Goal: Navigation & Orientation: Go to known website

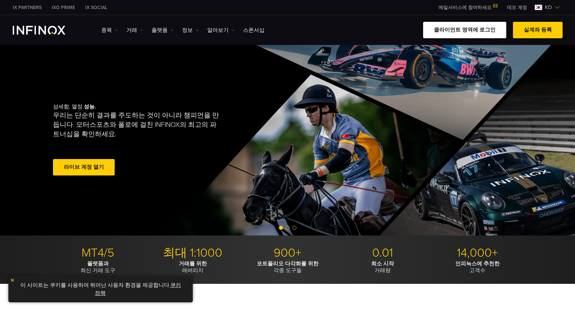
drag, startPoint x: 0, startPoint y: 0, endPoint x: 474, endPoint y: 28, distance: 475.1
click at [474, 28] on link "클라이언트 영역에 로그인" at bounding box center [464, 30] width 83 height 16
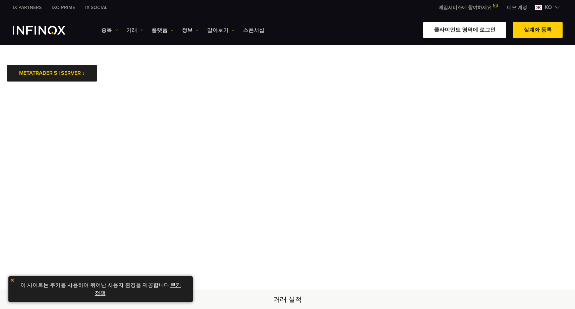
click at [471, 30] on link "클라이언트 영역에 로그인" at bounding box center [464, 30] width 83 height 16
